Goal: Transaction & Acquisition: Purchase product/service

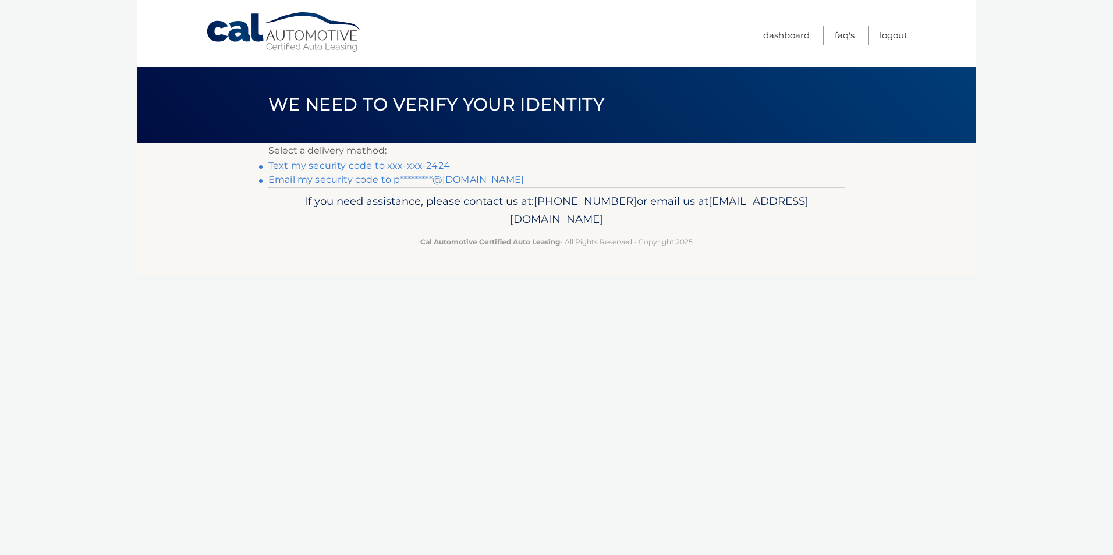
click at [396, 163] on link "Text my security code to xxx-xxx-2424" at bounding box center [359, 165] width 182 height 11
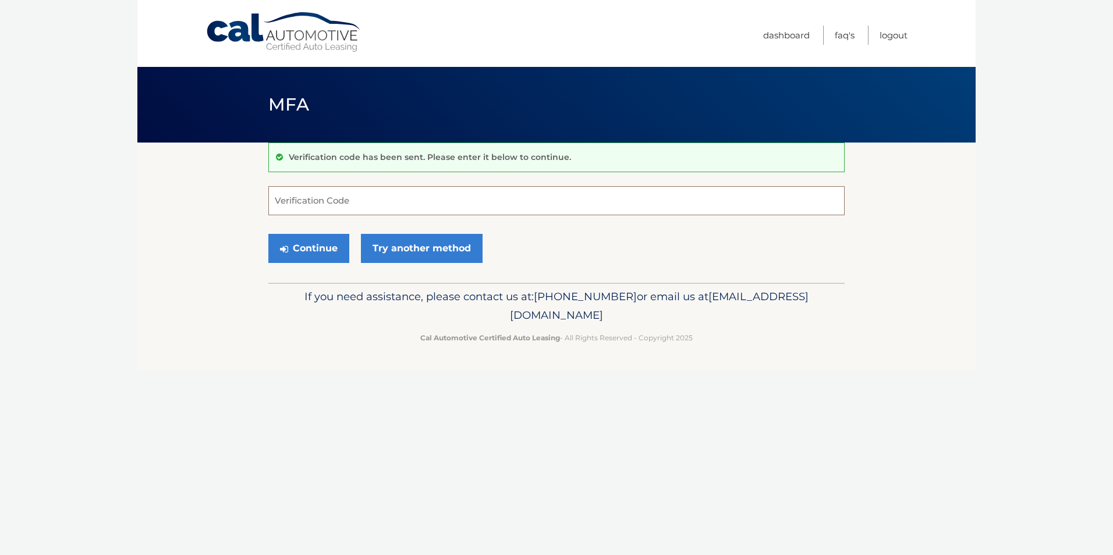
click at [345, 203] on input "Verification Code" at bounding box center [556, 200] width 576 height 29
type input "531839"
click at [321, 257] on button "Continue" at bounding box center [308, 248] width 81 height 29
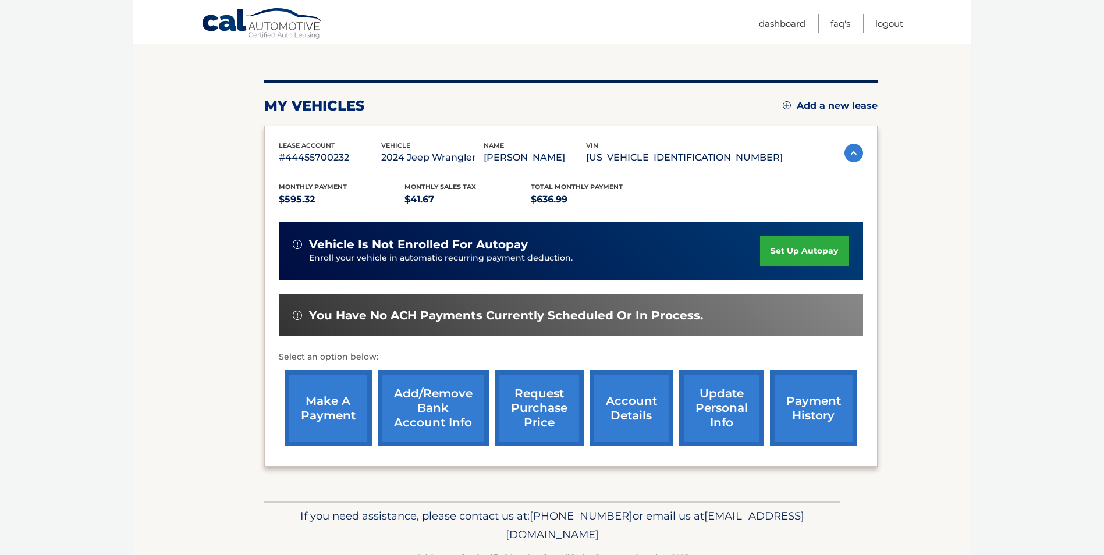
scroll to position [116, 0]
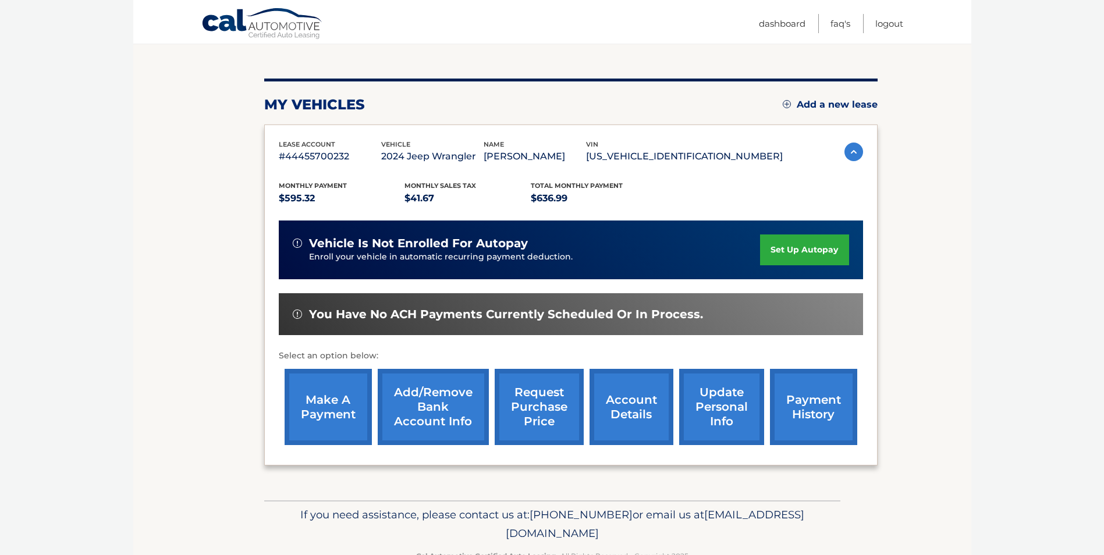
click at [318, 407] on link "make a payment" at bounding box center [328, 407] width 87 height 76
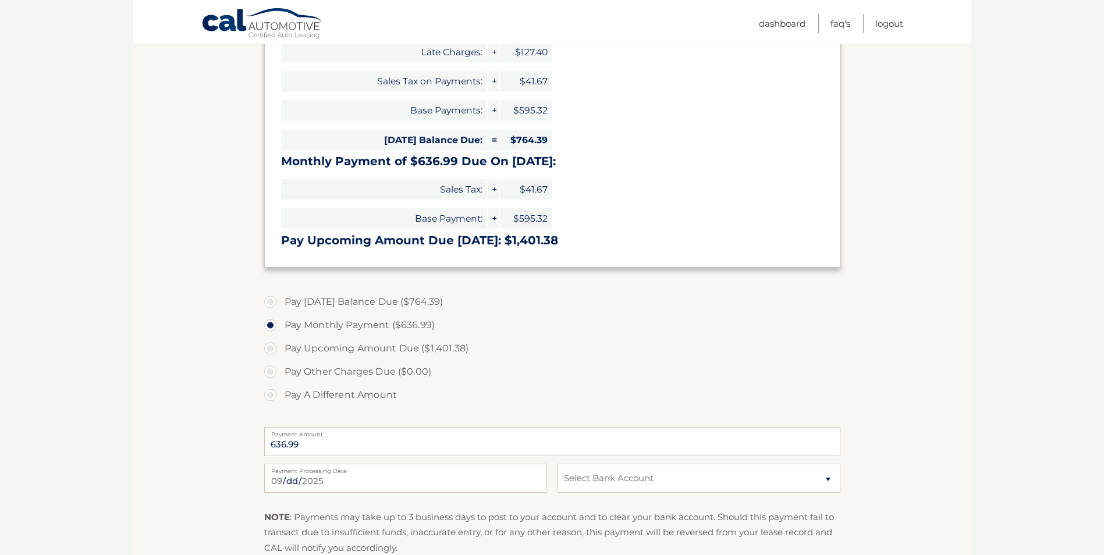
scroll to position [291, 0]
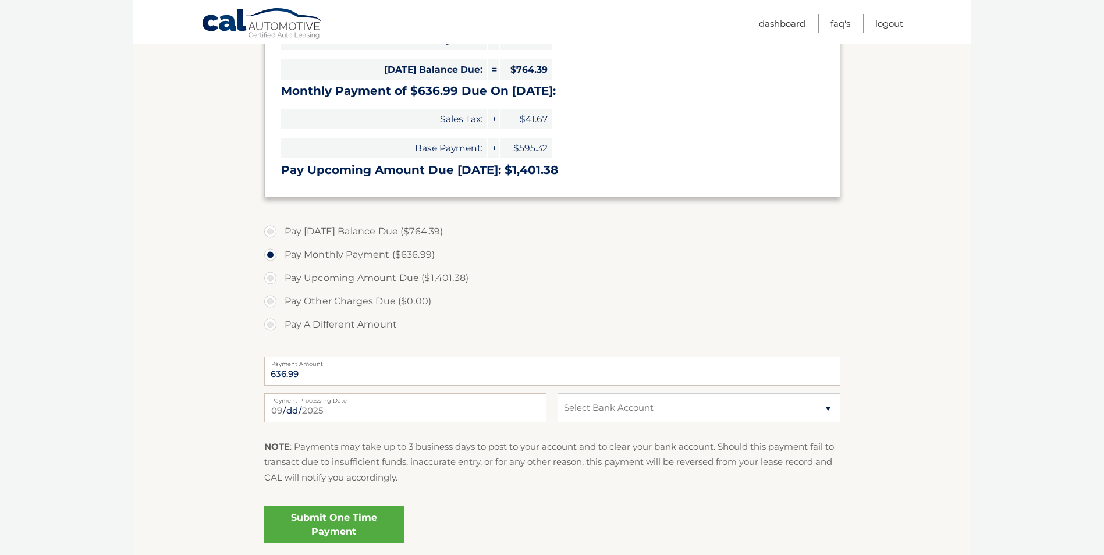
click at [350, 526] on link "Submit One Time Payment" at bounding box center [334, 525] width 140 height 37
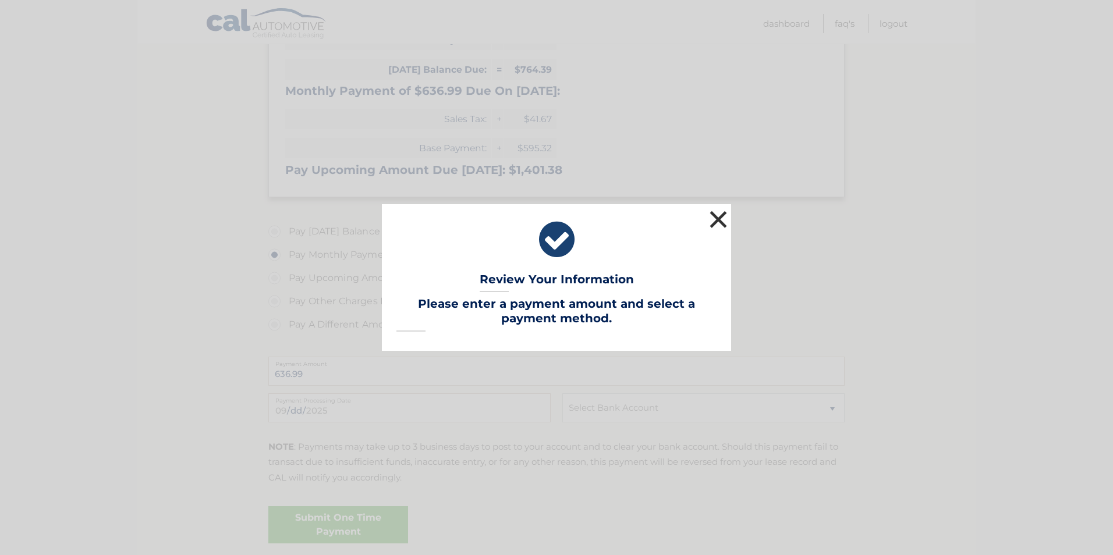
click at [717, 226] on button "×" at bounding box center [718, 219] width 23 height 23
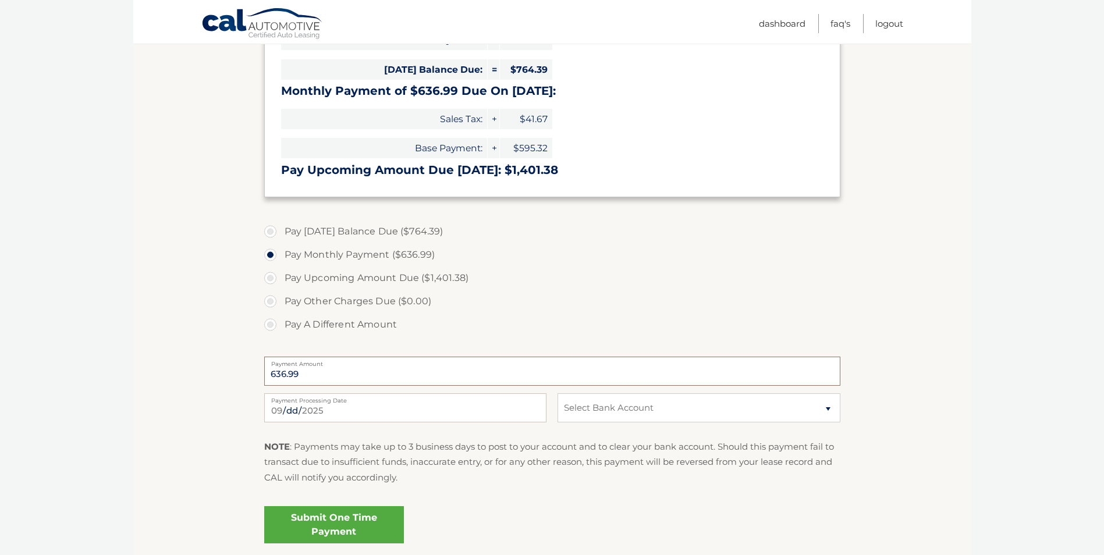
click at [331, 377] on input "636.99" at bounding box center [552, 371] width 576 height 29
click at [272, 253] on label "Pay Monthly Payment ($636.99)" at bounding box center [552, 254] width 576 height 23
click at [272, 253] on input "Pay Monthly Payment ($636.99)" at bounding box center [275, 252] width 12 height 19
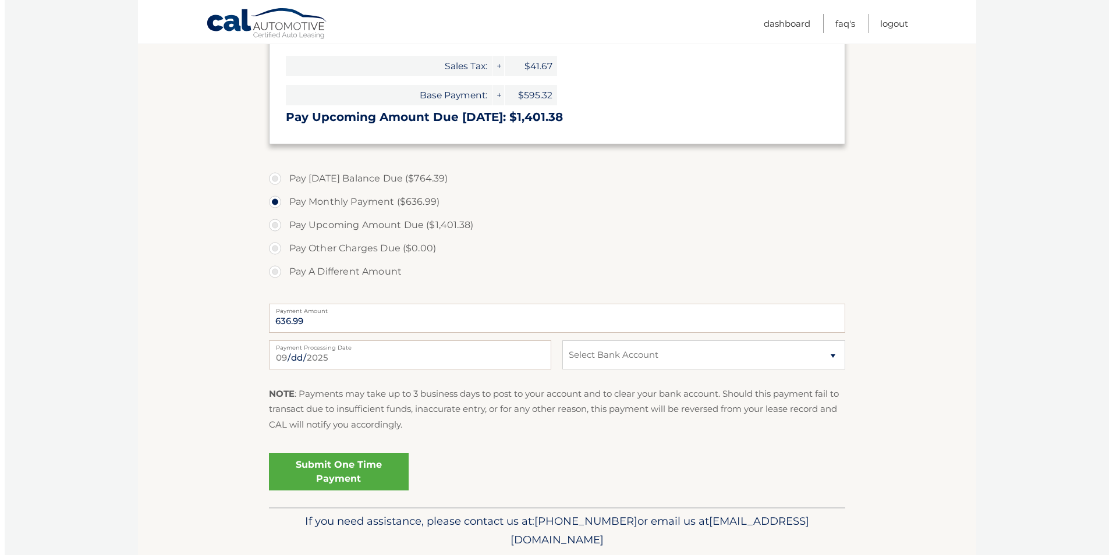
scroll to position [349, 0]
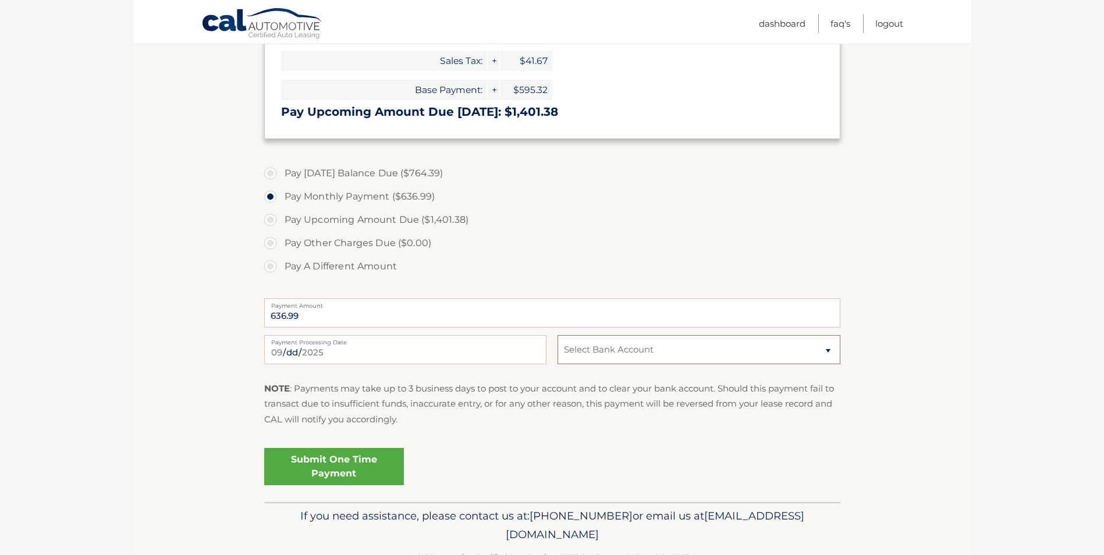
click at [589, 355] on select "Select Bank Account Checking WELLS FARGO BANK *****1757 Savings SOFI BANK, NATI…" at bounding box center [699, 349] width 282 height 29
select select "YzAyMTU5MTMtNTExZC00YjEwLTkzYzQtMmEzMDIyNWU2ZTFh"
click at [558, 335] on select "Select Bank Account Checking WELLS FARGO BANK *****1757 Savings SOFI BANK, NATI…" at bounding box center [699, 349] width 282 height 29
click at [311, 472] on link "Submit One Time Payment" at bounding box center [334, 466] width 140 height 37
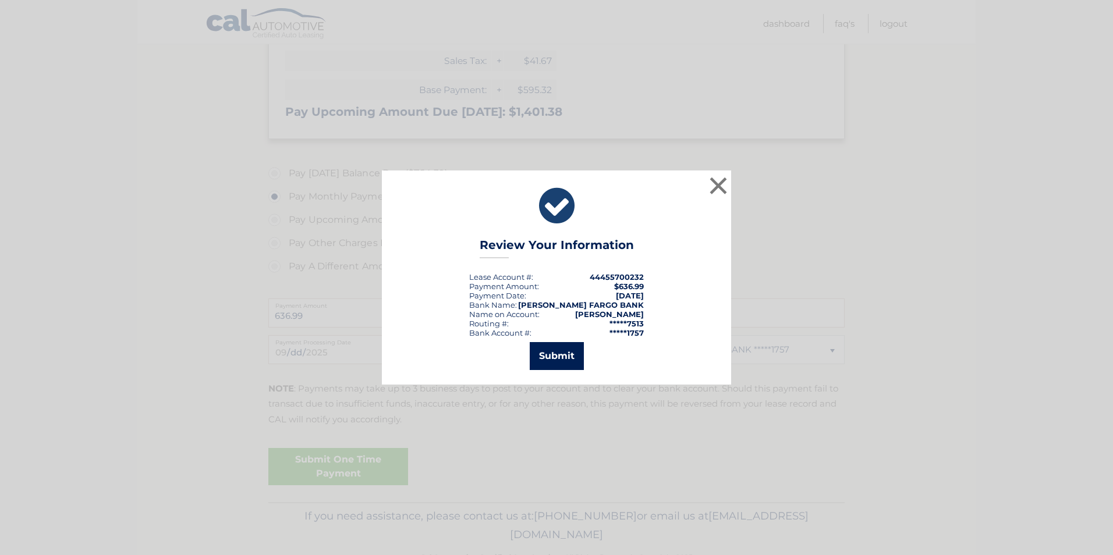
click at [558, 362] on button "Submit" at bounding box center [557, 356] width 54 height 28
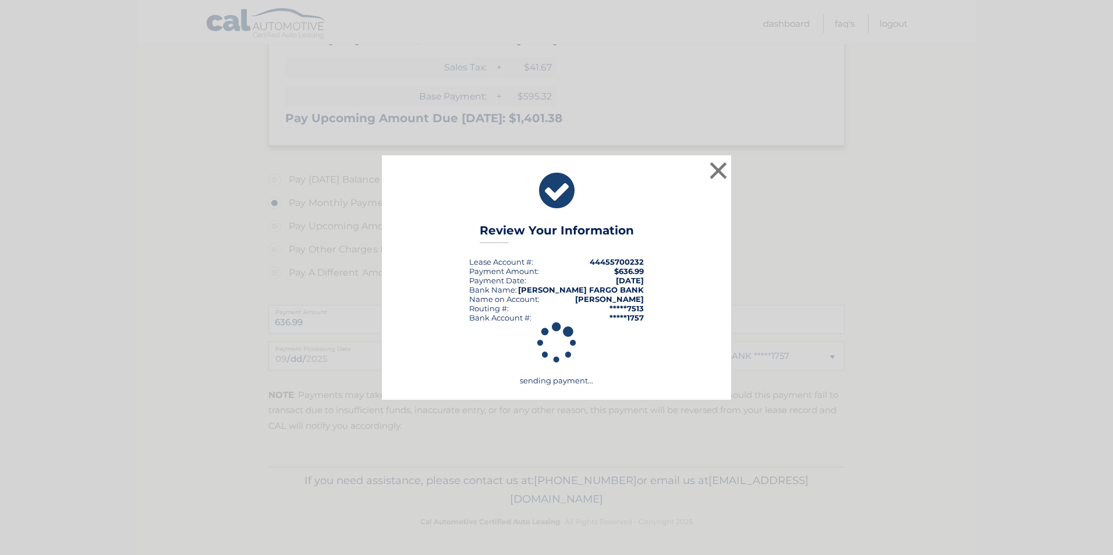
scroll to position [343, 0]
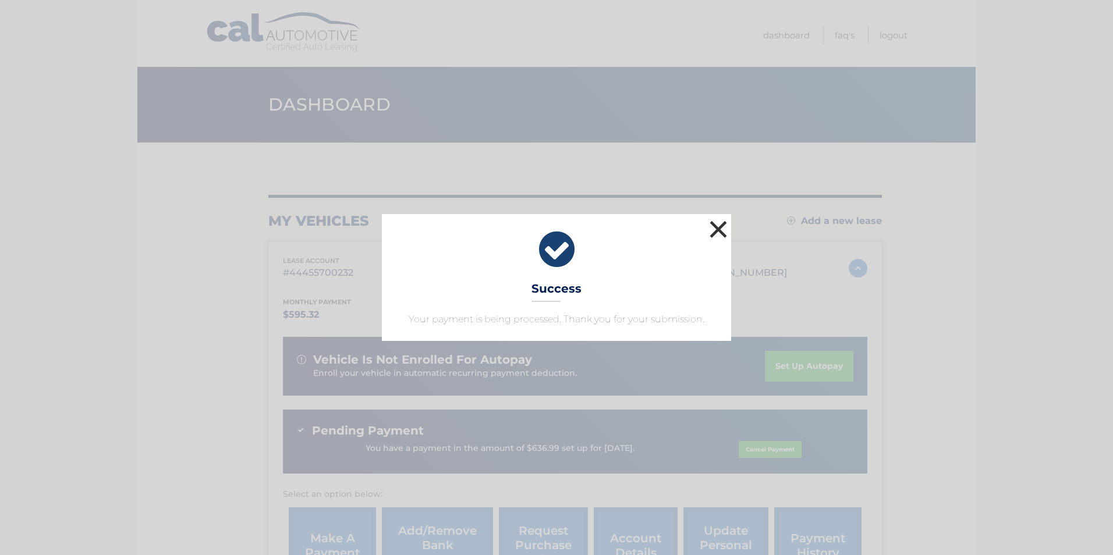
click at [722, 226] on button "×" at bounding box center [718, 229] width 23 height 23
